Goal: Find specific page/section: Find specific page/section

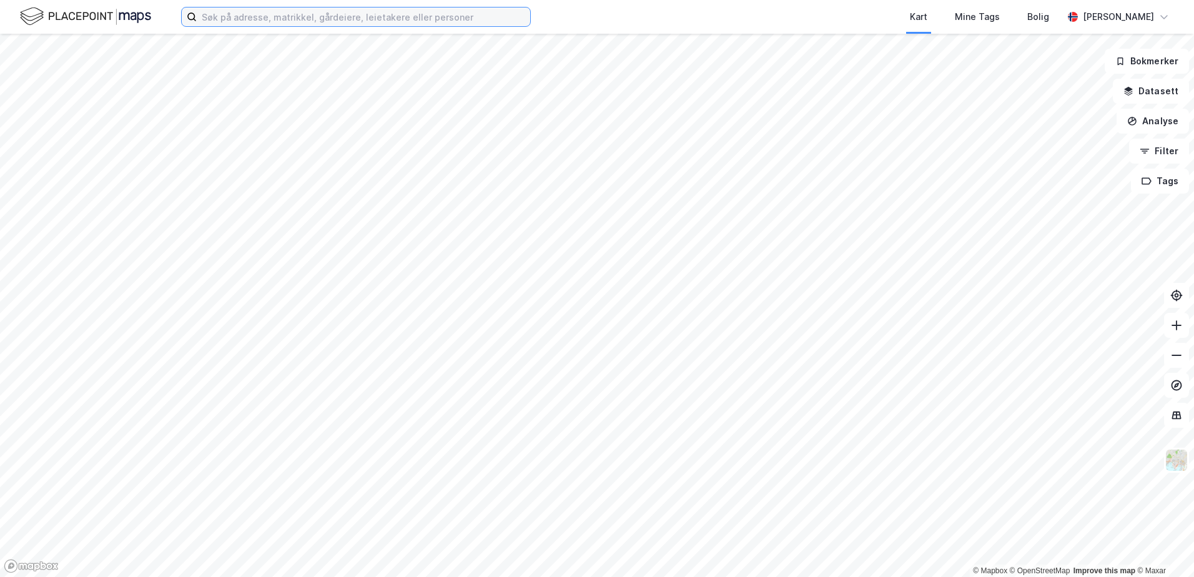
click at [391, 12] on input at bounding box center [363, 16] width 333 height 19
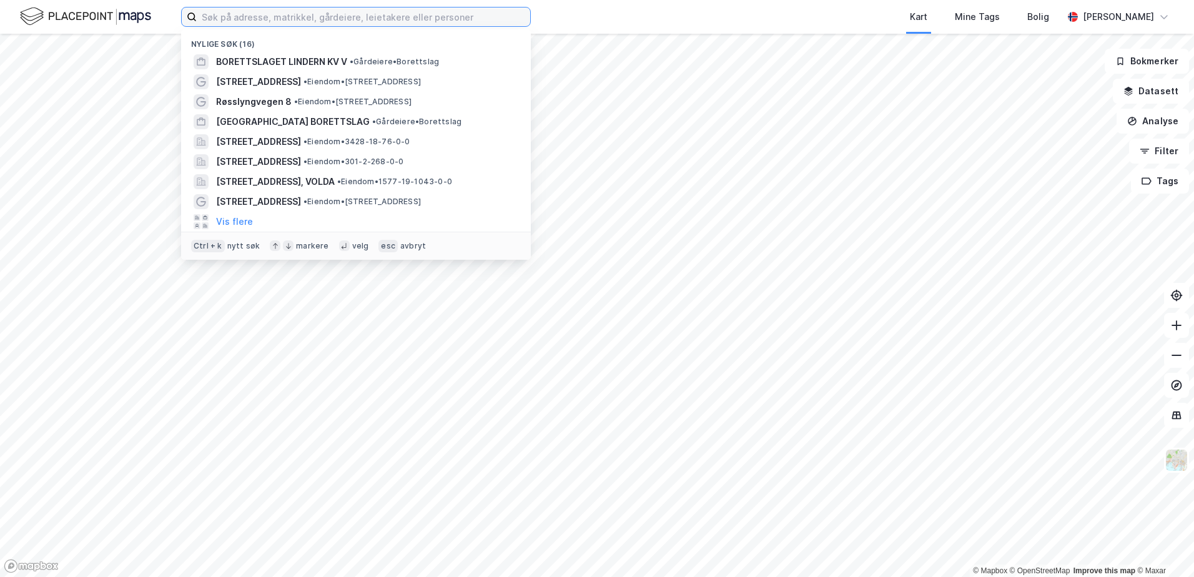
paste input "[STREET_ADDRESS]"
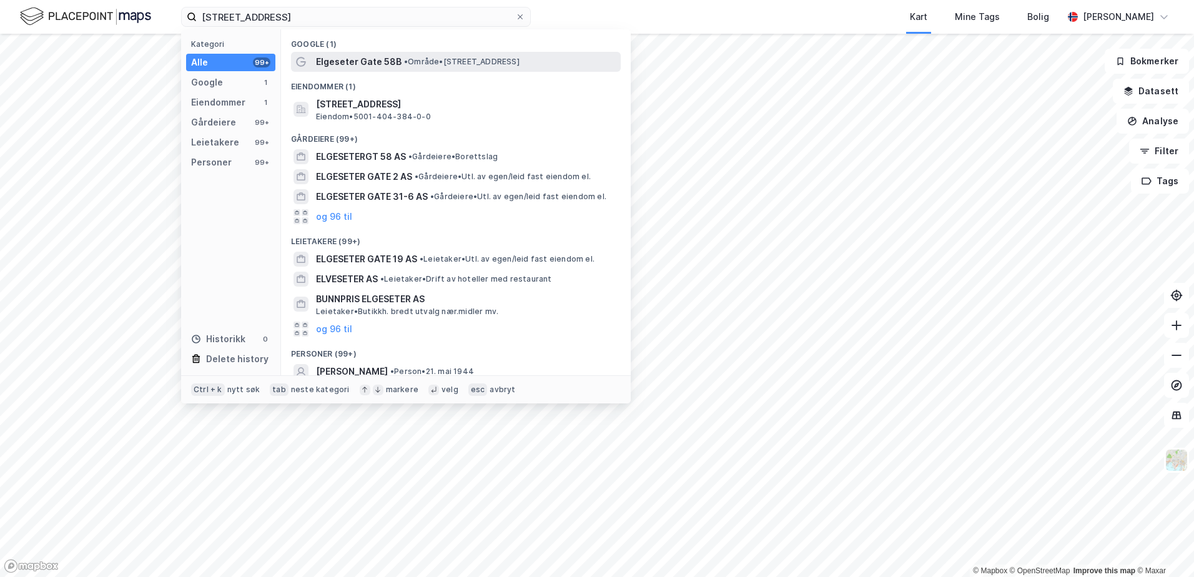
click at [411, 60] on span "• Område • [STREET_ADDRESS]" at bounding box center [461, 62] width 115 height 10
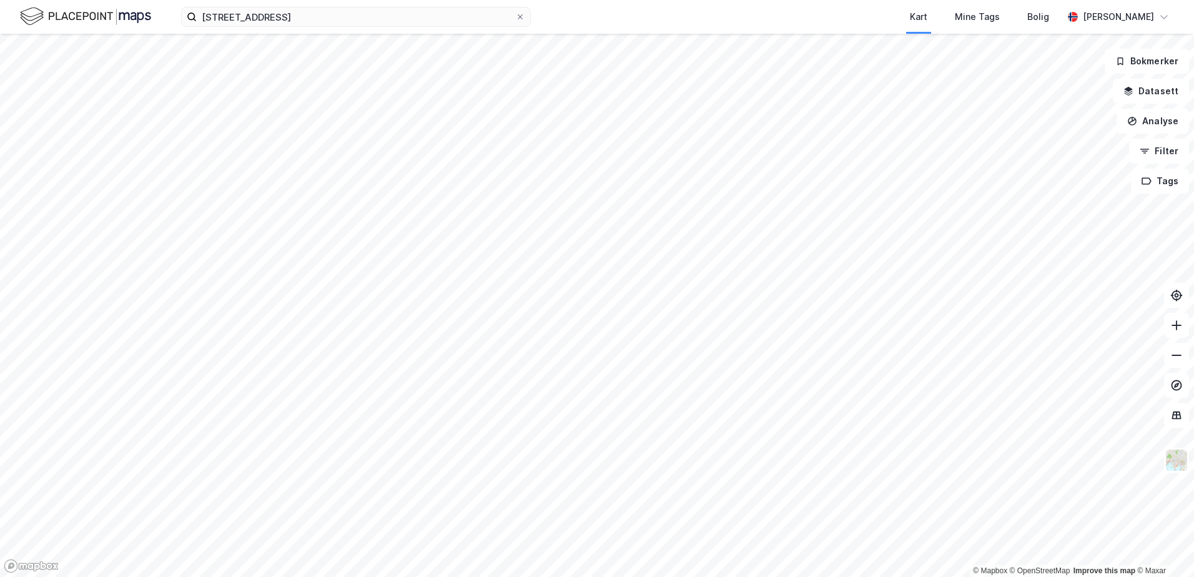
click at [313, 27] on div "[STREET_ADDRESS] Kart Mine Tags Bolig [PERSON_NAME]" at bounding box center [597, 17] width 1194 height 34
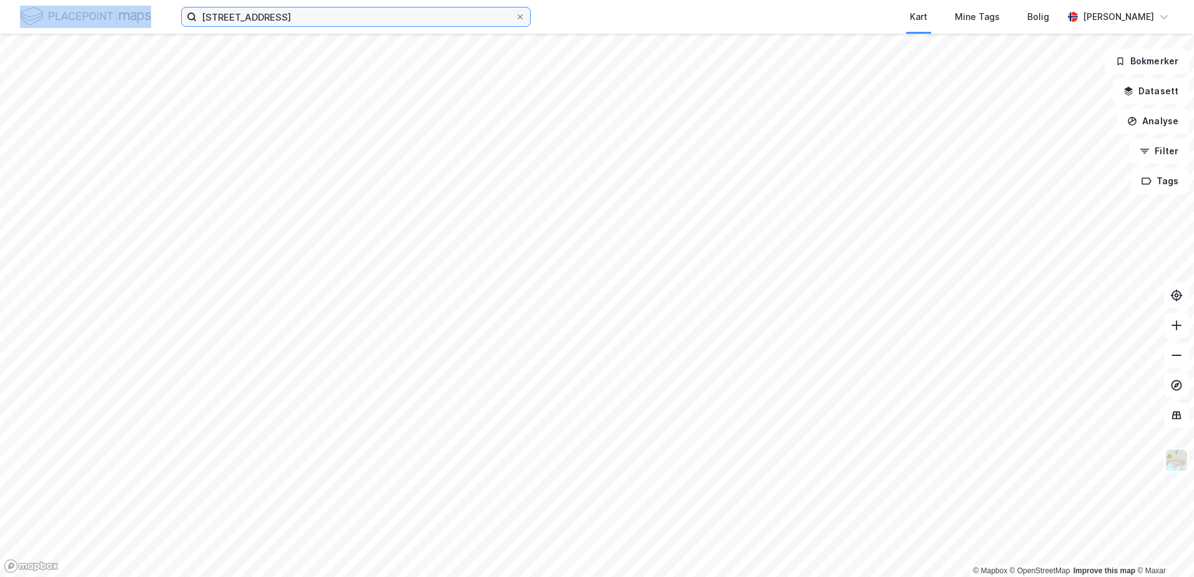
click at [312, 22] on input "[STREET_ADDRESS]" at bounding box center [356, 16] width 318 height 19
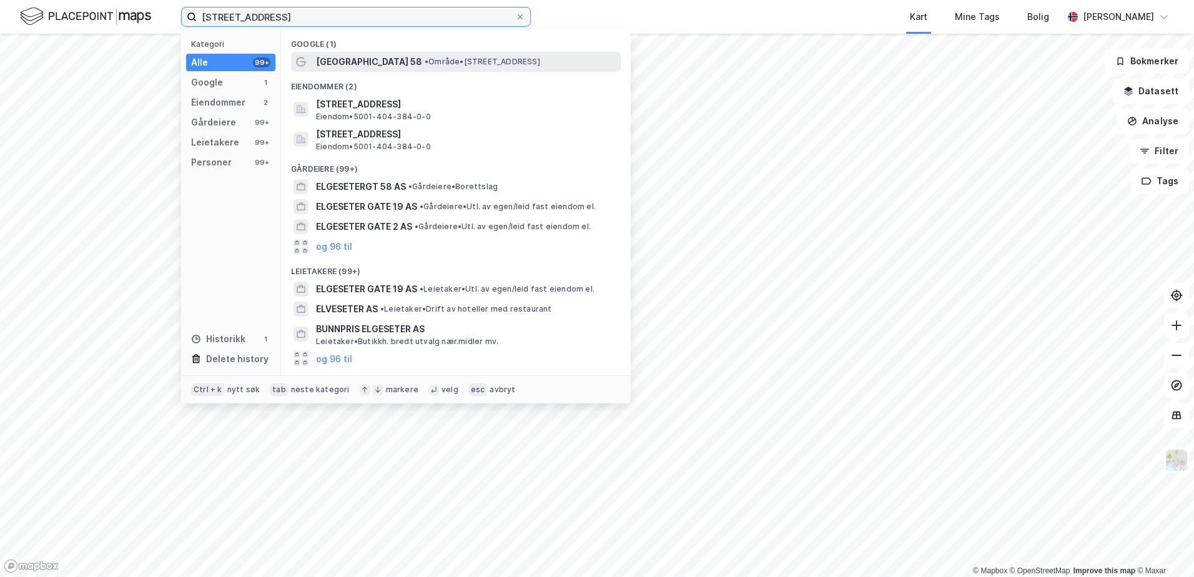
type input "[STREET_ADDRESS]"
click at [368, 64] on span "[GEOGRAPHIC_DATA] 58" at bounding box center [369, 61] width 106 height 15
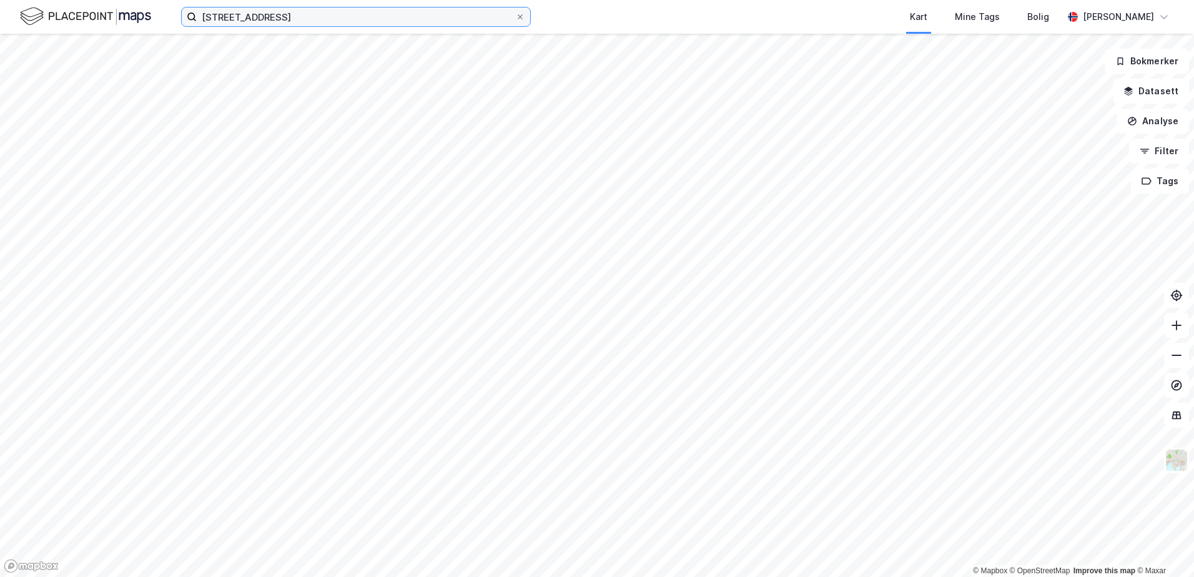
click at [341, 24] on input "[STREET_ADDRESS]" at bounding box center [356, 16] width 318 height 19
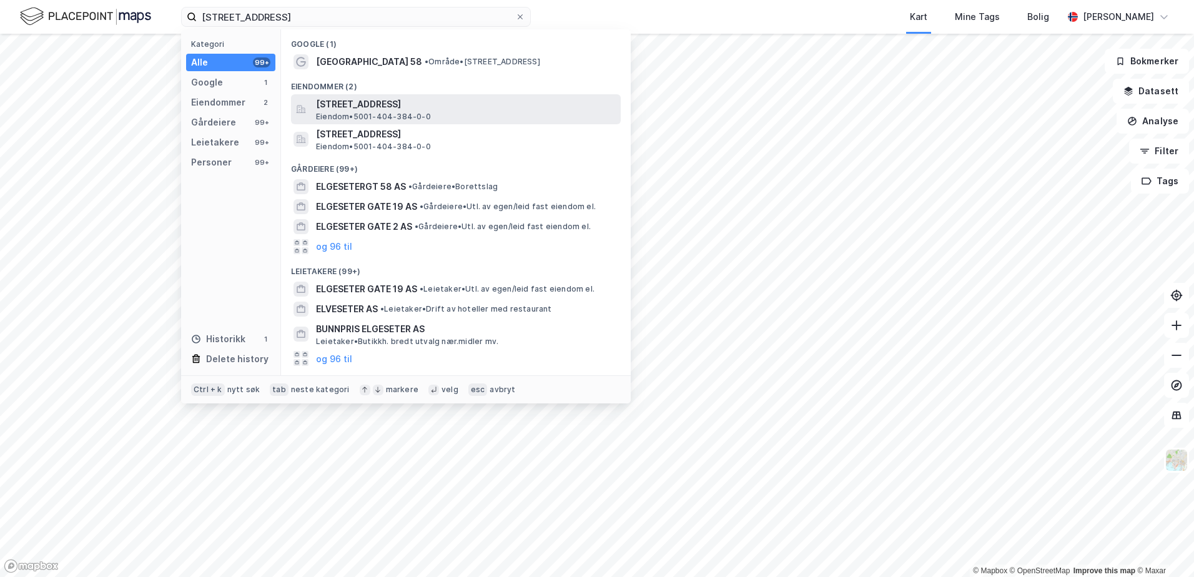
click at [425, 107] on span "[STREET_ADDRESS]" at bounding box center [466, 104] width 300 height 15
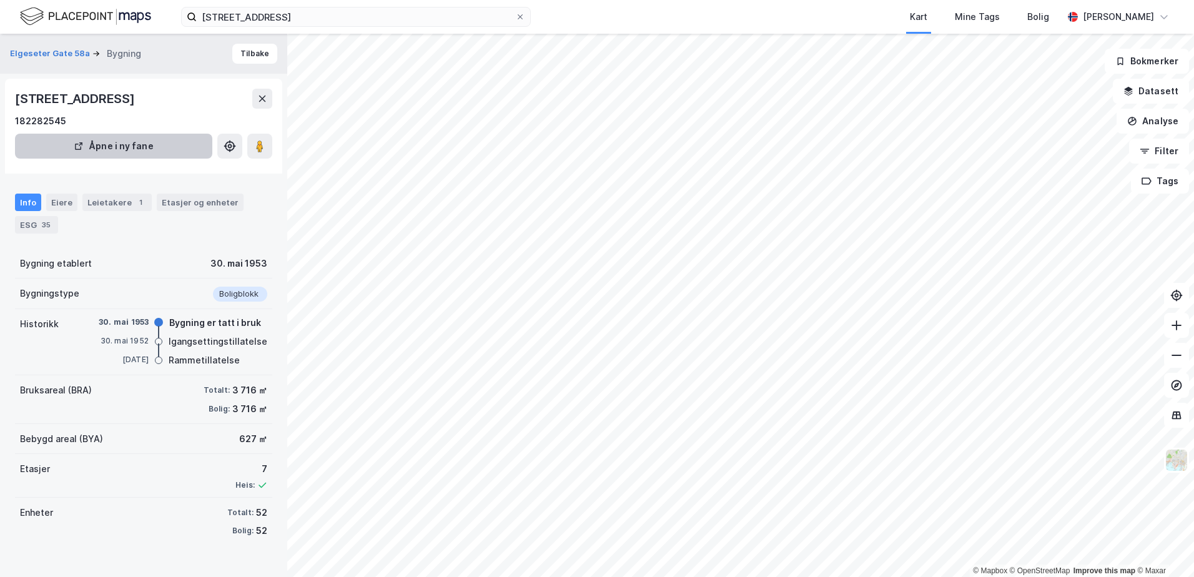
click at [149, 144] on button "Åpne i ny fane" at bounding box center [113, 146] width 197 height 25
